Goal: Task Accomplishment & Management: Manage account settings

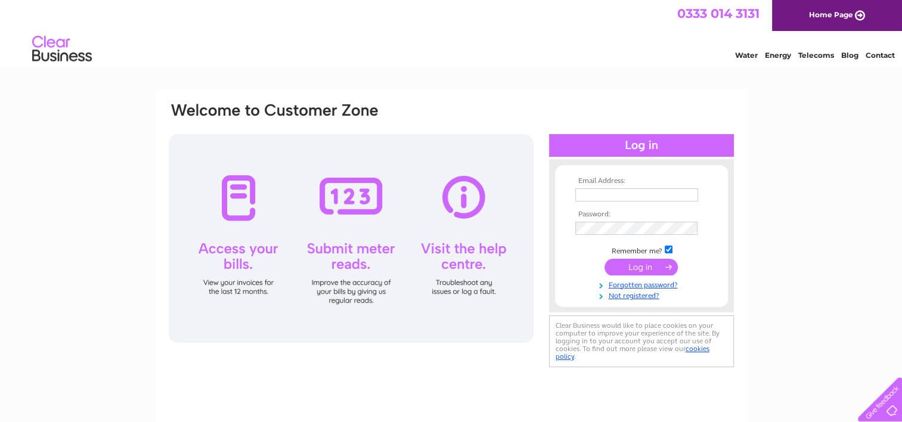
type input "bhg86@icloud.com"
drag, startPoint x: 636, startPoint y: 265, endPoint x: 638, endPoint y: 272, distance: 7.4
click at [636, 265] on input "submit" at bounding box center [641, 267] width 73 height 17
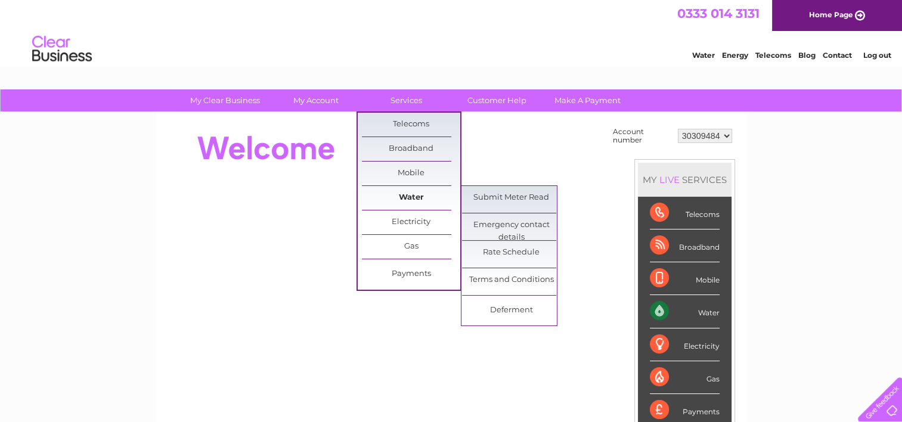
click at [426, 194] on link "Water" at bounding box center [411, 198] width 98 height 24
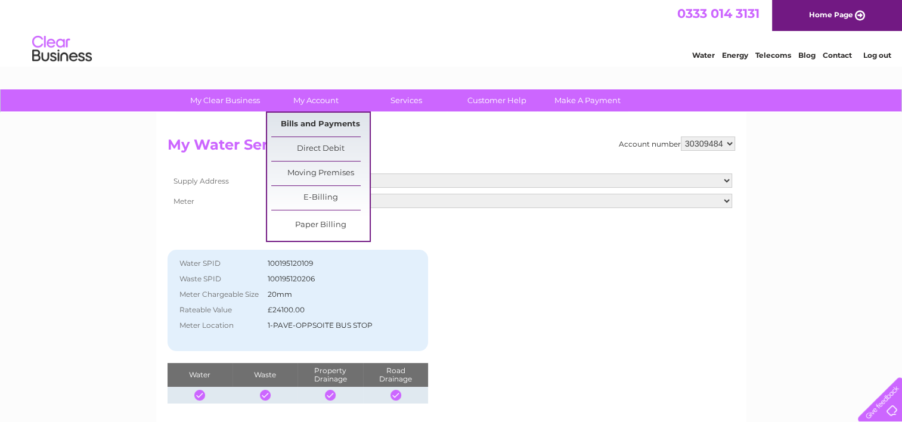
click at [317, 122] on link "Bills and Payments" at bounding box center [320, 125] width 98 height 24
click at [320, 128] on link "Bills and Payments" at bounding box center [320, 125] width 98 height 24
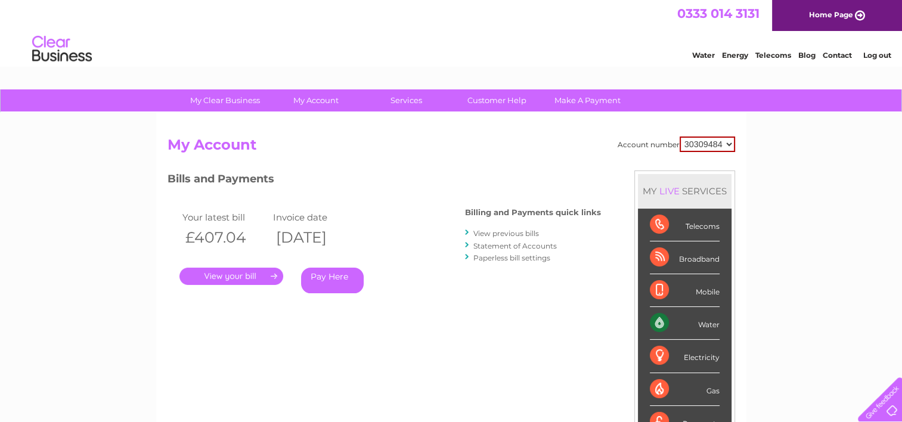
drag, startPoint x: 265, startPoint y: 278, endPoint x: 365, endPoint y: 303, distance: 103.1
click at [265, 278] on link "." at bounding box center [231, 276] width 104 height 17
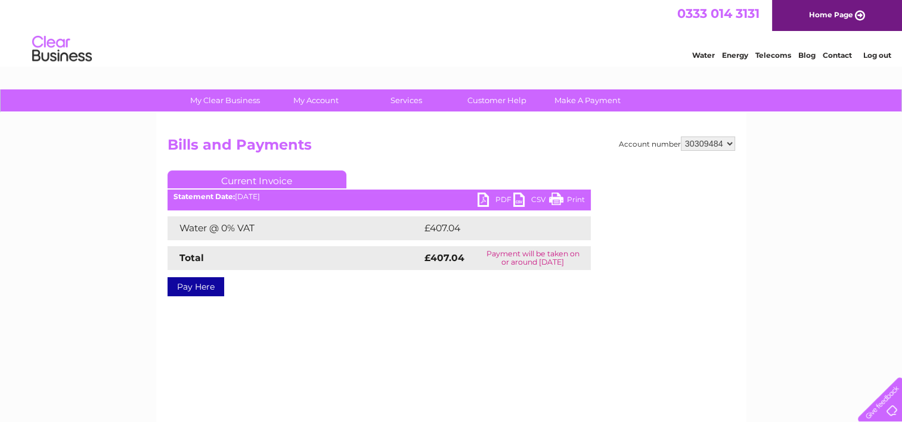
click at [491, 196] on link "PDF" at bounding box center [496, 201] width 36 height 17
drag, startPoint x: 672, startPoint y: 160, endPoint x: 633, endPoint y: 155, distance: 39.0
click at [671, 160] on div "Account number 30309484 Bills and Payments Current Invoice PDF CSV Print Total" at bounding box center [452, 226] width 568 height 178
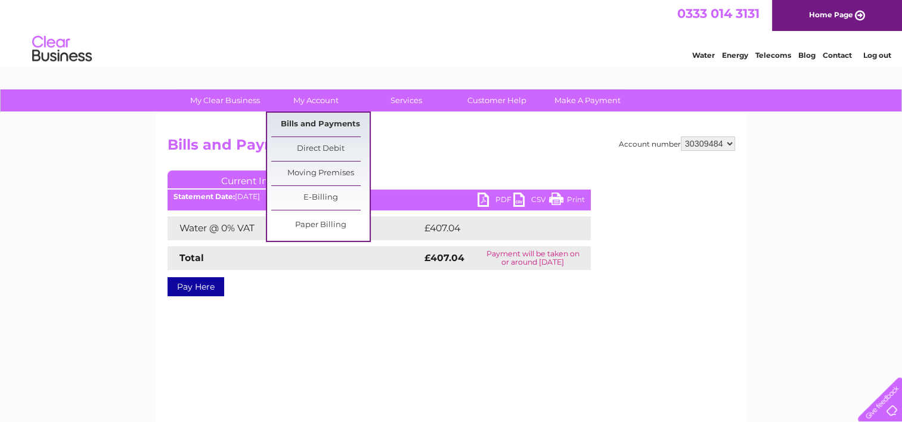
click at [320, 124] on link "Bills and Payments" at bounding box center [320, 125] width 98 height 24
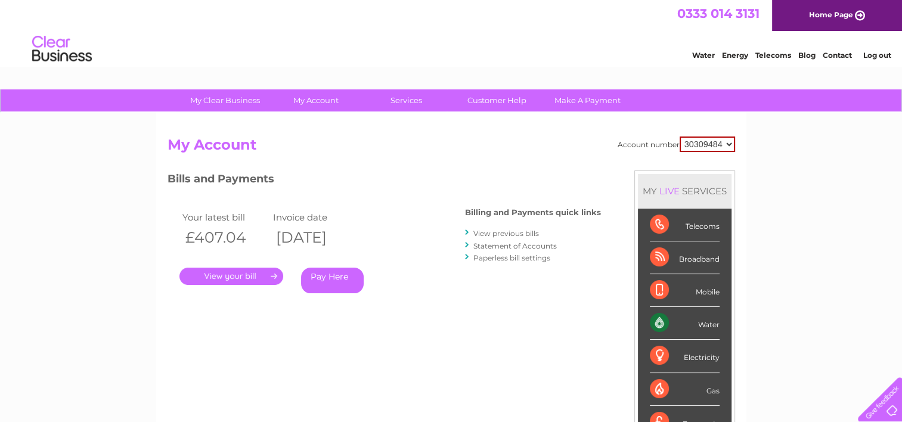
click at [506, 235] on link "View previous bills" at bounding box center [506, 233] width 66 height 9
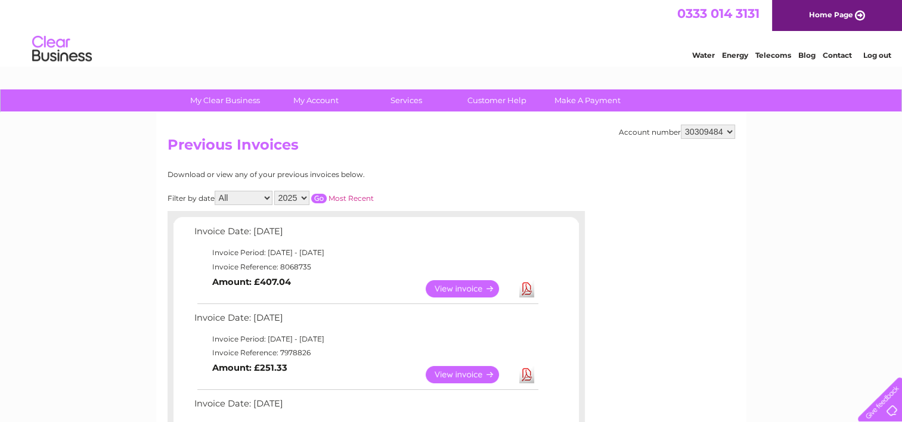
click at [459, 372] on link "View" at bounding box center [470, 374] width 88 height 17
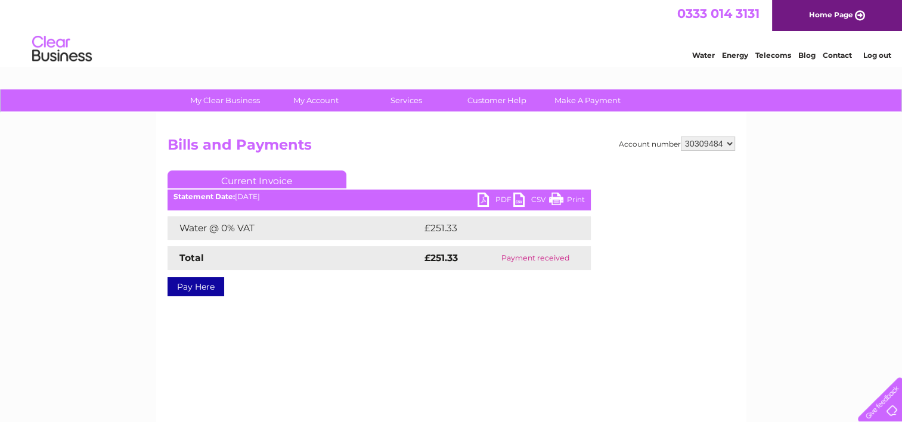
click at [489, 198] on link "PDF" at bounding box center [496, 201] width 36 height 17
